Goal: Register for event/course

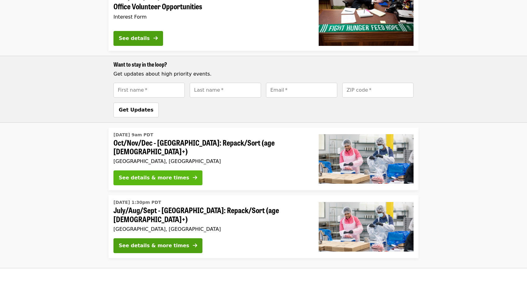
scroll to position [463, 0]
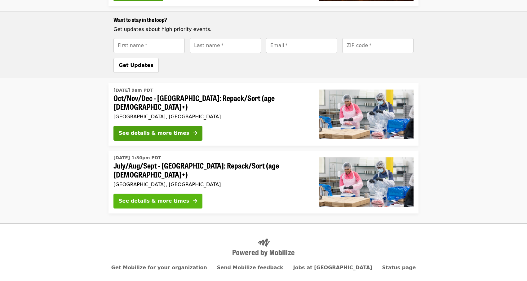
click at [168, 197] on div "See details & more times" at bounding box center [154, 200] width 70 height 7
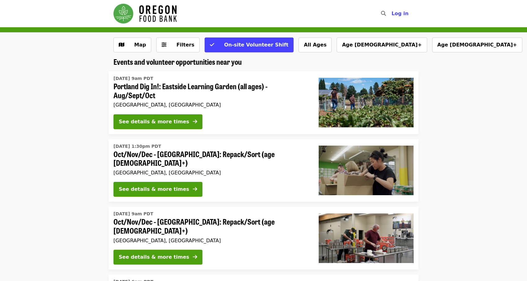
click at [226, 96] on span "Portland Dig In!: Eastside Learning Garden (all ages) - Aug/Sept/Oct" at bounding box center [210, 91] width 195 height 18
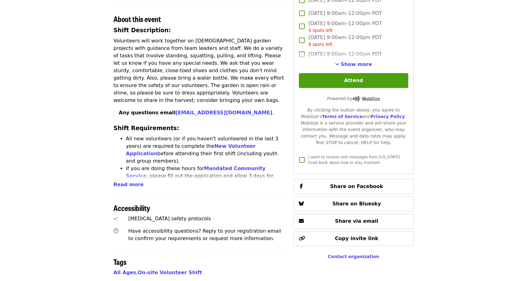
scroll to position [224, 0]
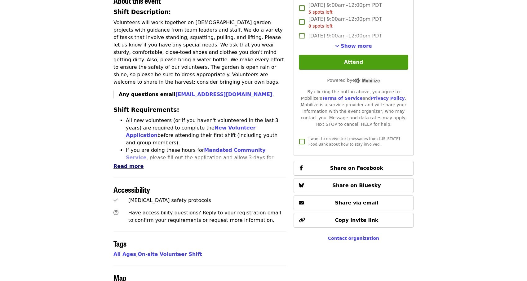
click at [133, 163] on span "Read more" at bounding box center [128, 166] width 30 height 6
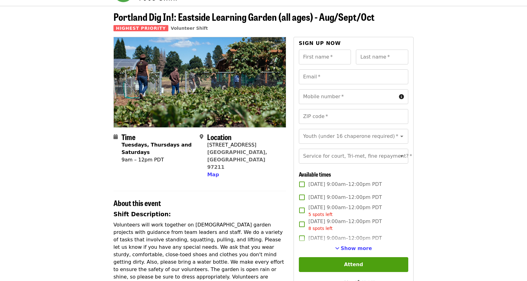
scroll to position [0, 0]
